Goal: Task Accomplishment & Management: Manage account settings

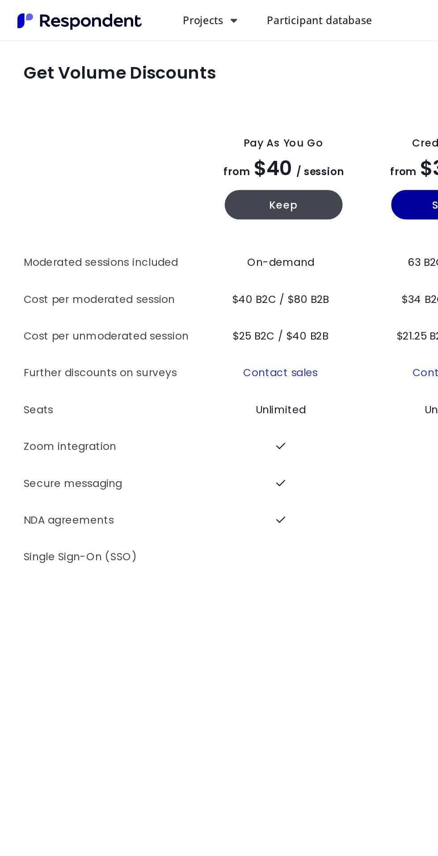
click at [126, 11] on span "Projects" at bounding box center [123, 12] width 25 height 8
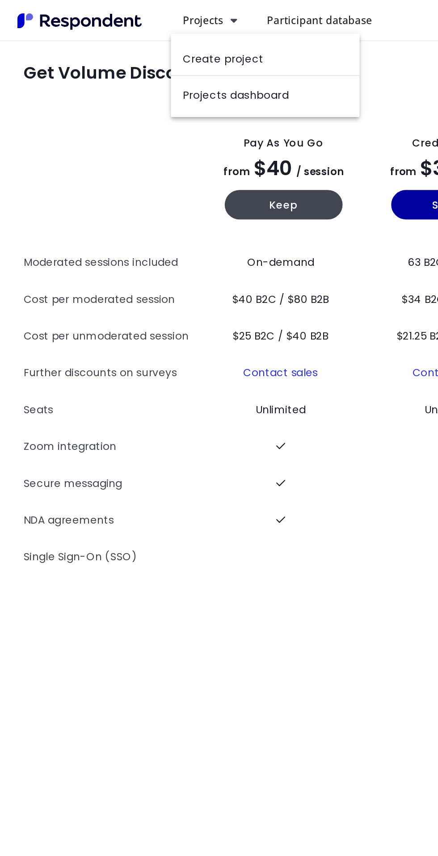
click at [168, 65] on link "Projects dashboard" at bounding box center [161, 56] width 114 height 21
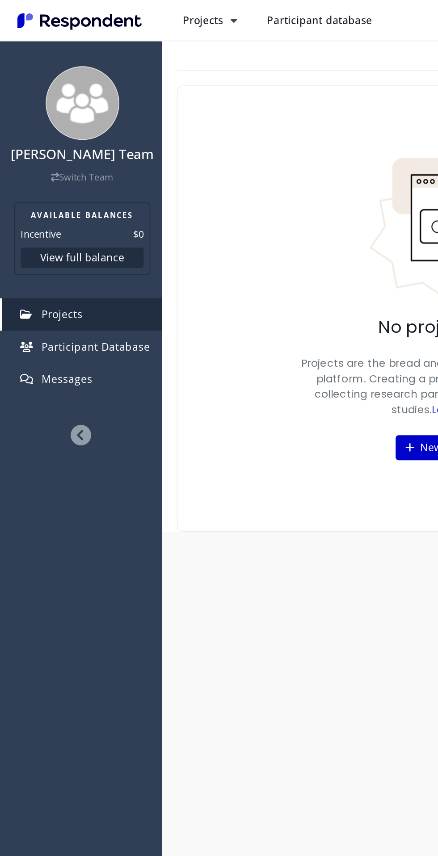
click at [144, 240] on div "No projects yet Projects are the bread and butter of the Respondent platform. C…" at bounding box center [268, 187] width 322 height 271
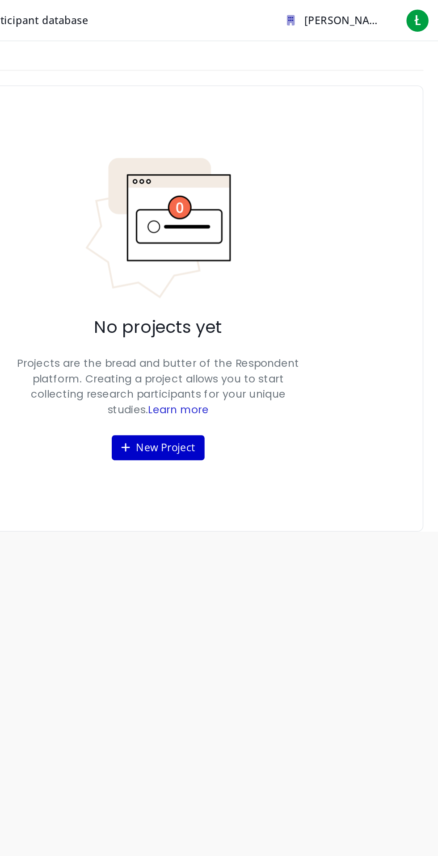
click at [383, 11] on span "[PERSON_NAME] Team" at bounding box center [392, 12] width 70 height 8
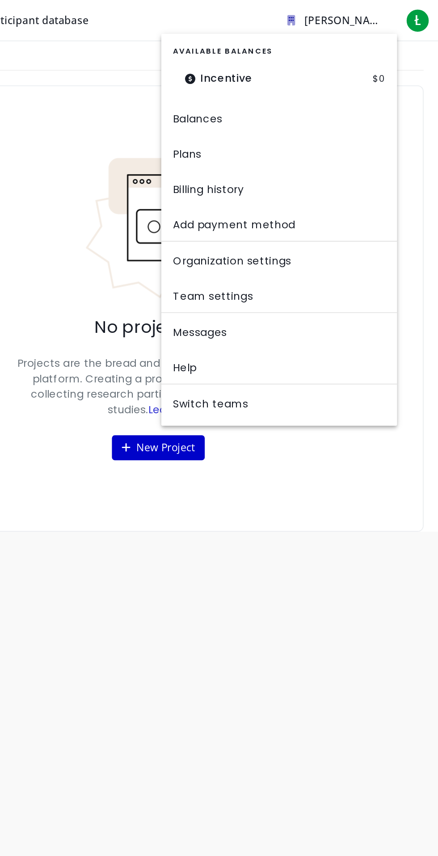
click at [343, 336] on md-backdrop at bounding box center [219, 428] width 438 height 856
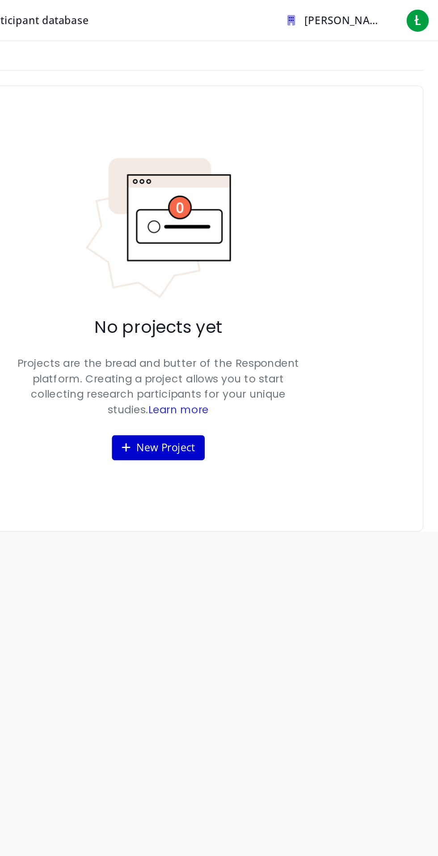
click at [432, 15] on div "Ł" at bounding box center [425, 12] width 14 height 14
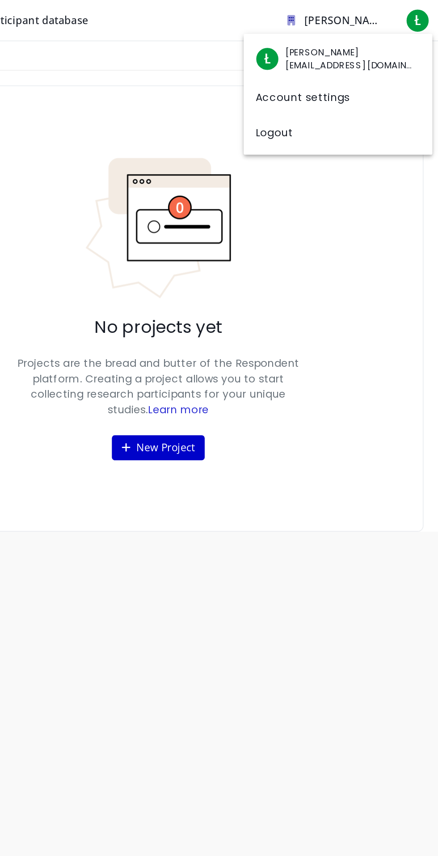
click at [348, 80] on link "Logout" at bounding box center [377, 79] width 114 height 21
